Goal: Task Accomplishment & Management: Manage account settings

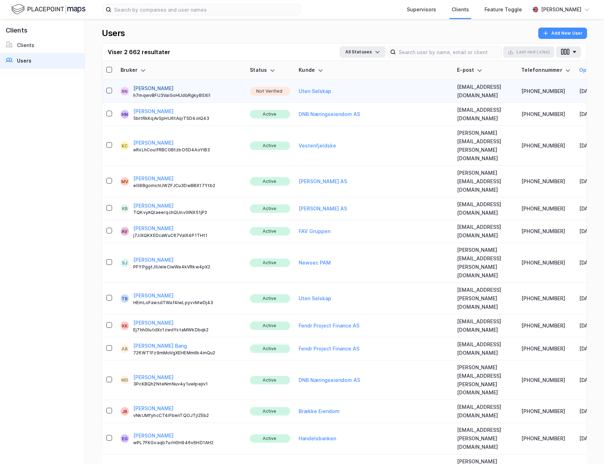
click at [149, 87] on button "[PERSON_NAME]" at bounding box center [153, 88] width 40 height 8
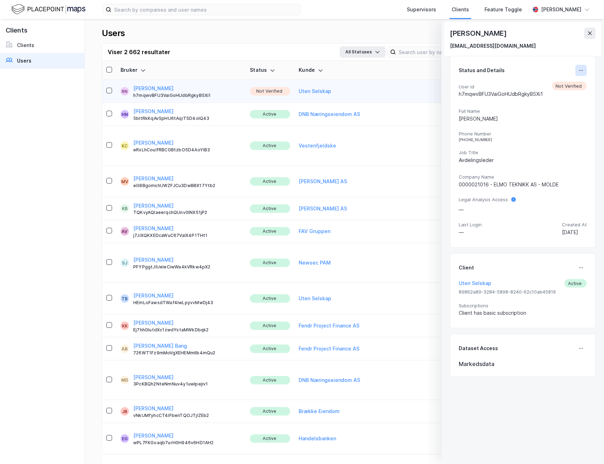
click at [576, 65] on button at bounding box center [581, 70] width 11 height 11
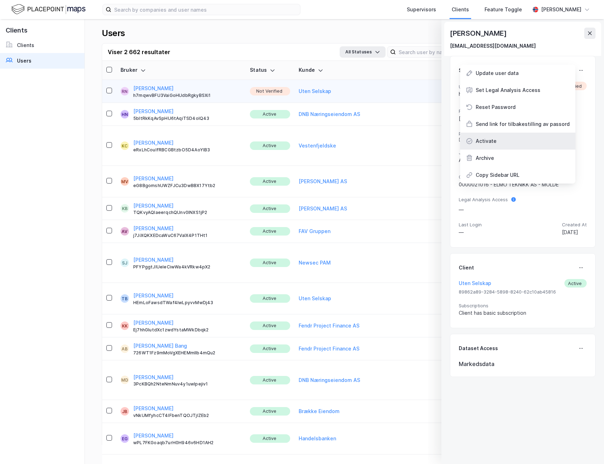
click at [505, 140] on div "Activate" at bounding box center [517, 141] width 115 height 17
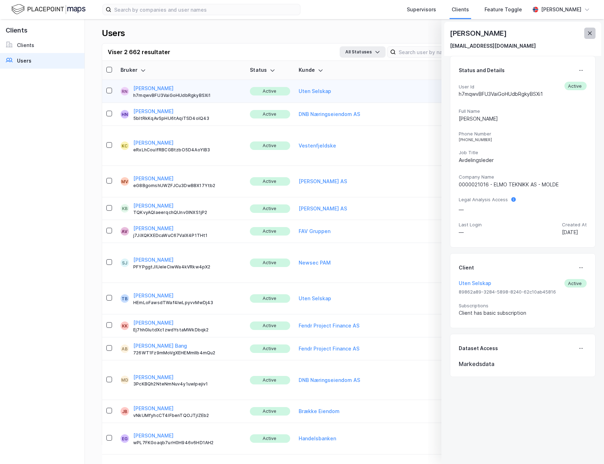
click at [590, 34] on icon at bounding box center [590, 33] width 6 height 6
